Goal: Find specific page/section: Find specific page/section

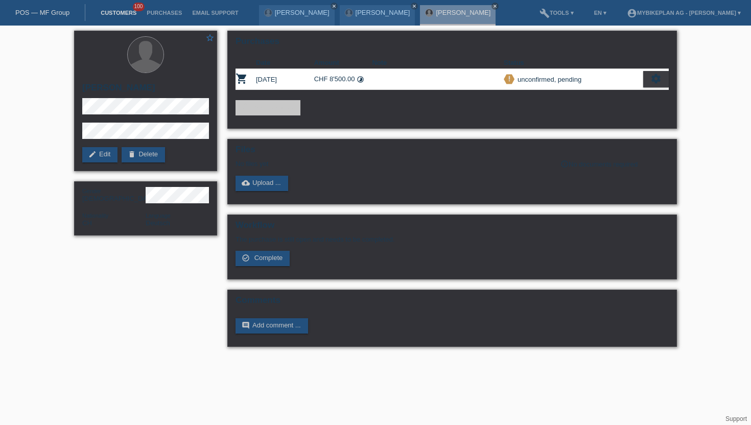
click at [129, 14] on link "Customers" at bounding box center [119, 13] width 46 height 6
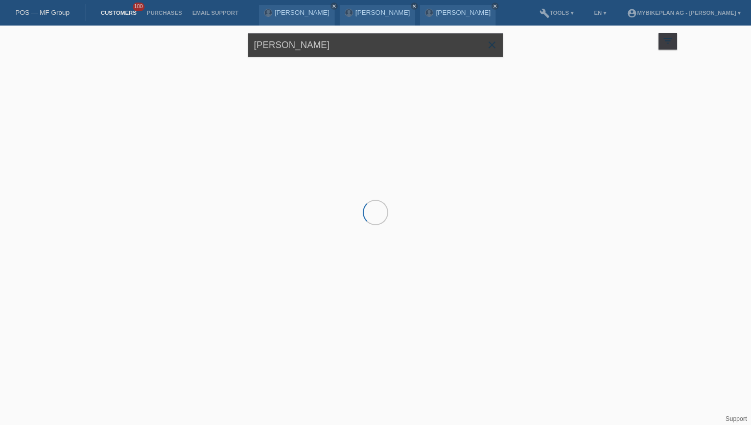
drag, startPoint x: 328, startPoint y: 48, endPoint x: 247, endPoint y: 48, distance: 80.7
click at [247, 48] on div "[PERSON_NAME] close filter_list view_module Show all customers star Show stared…" at bounding box center [375, 44] width 613 height 37
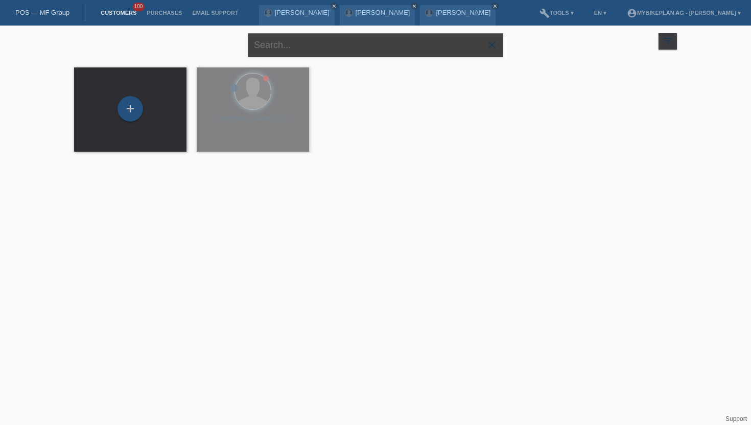
paste input "[PERSON_NAME]"
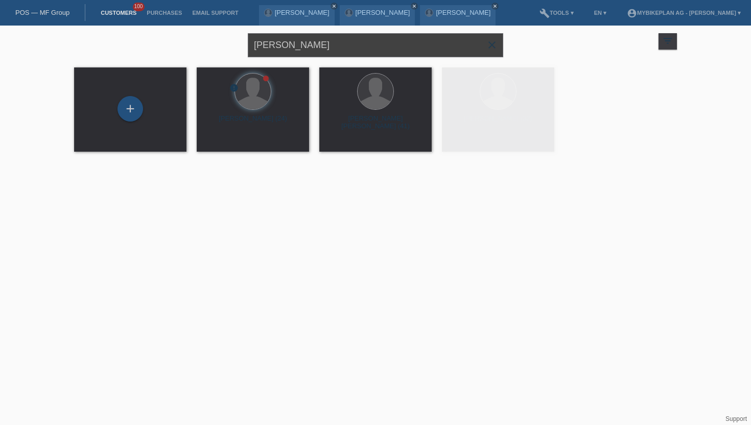
type input "[PERSON_NAME]"
